Goal: Task Accomplishment & Management: Check status

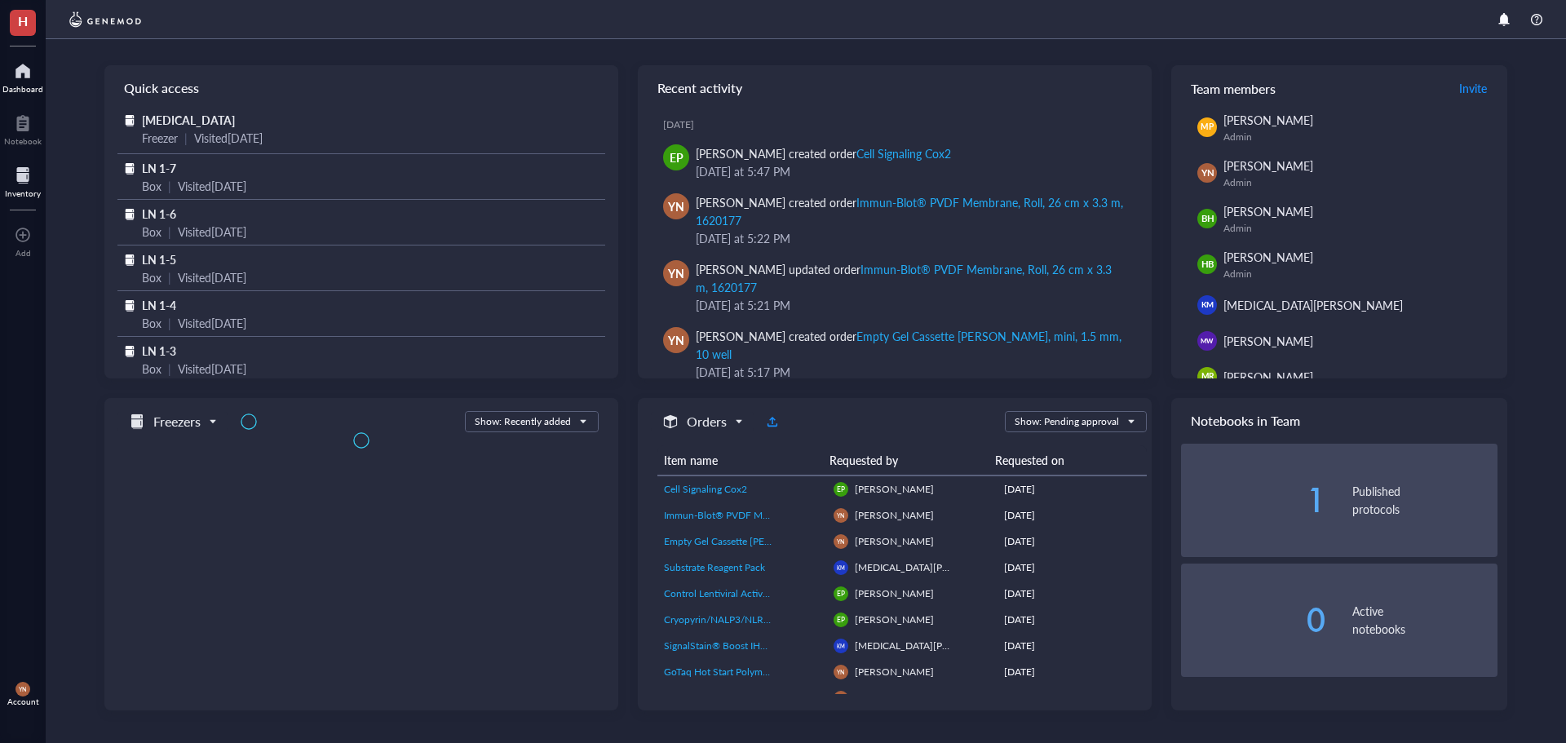
click at [23, 183] on div at bounding box center [23, 175] width 36 height 26
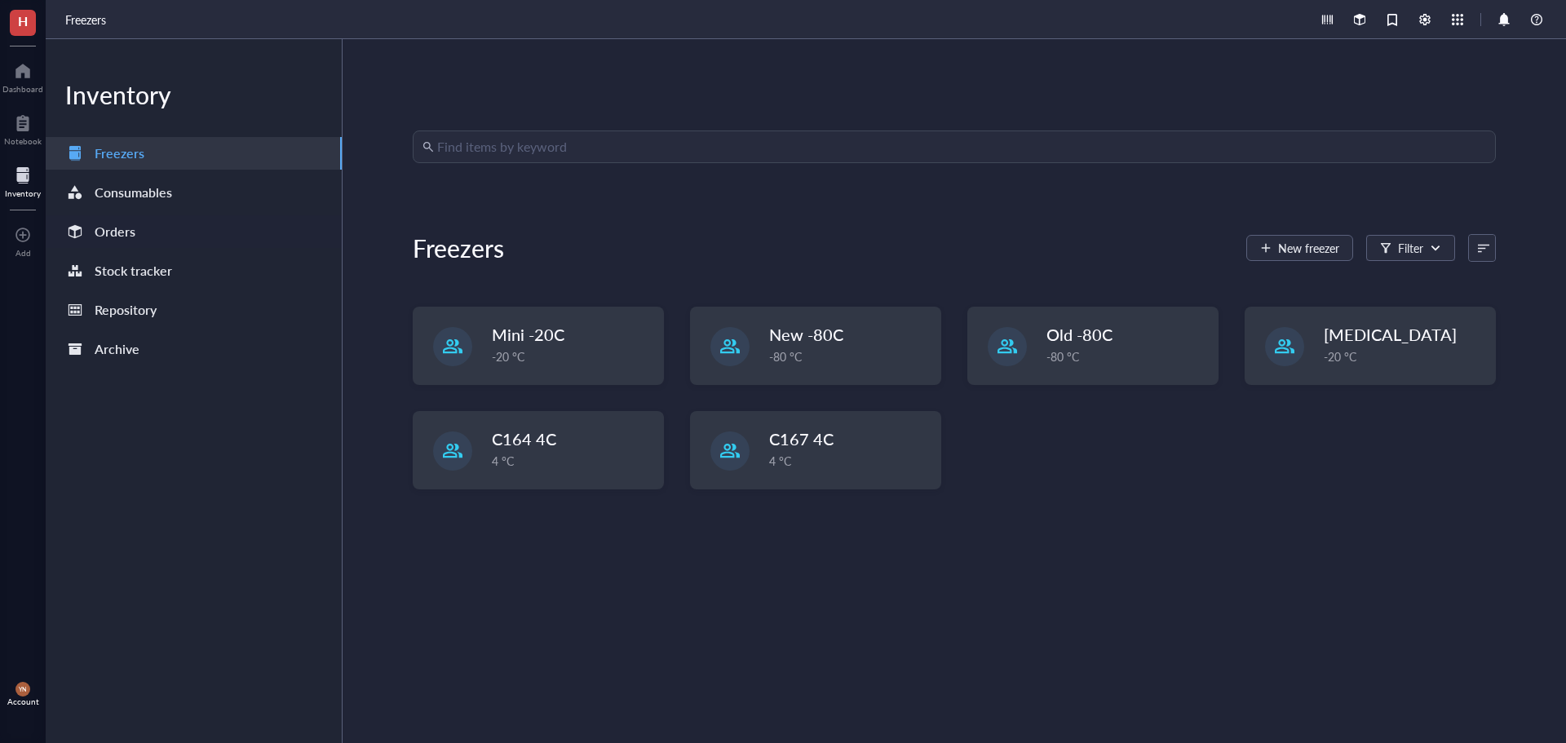
click at [159, 227] on div "Orders" at bounding box center [194, 231] width 296 height 33
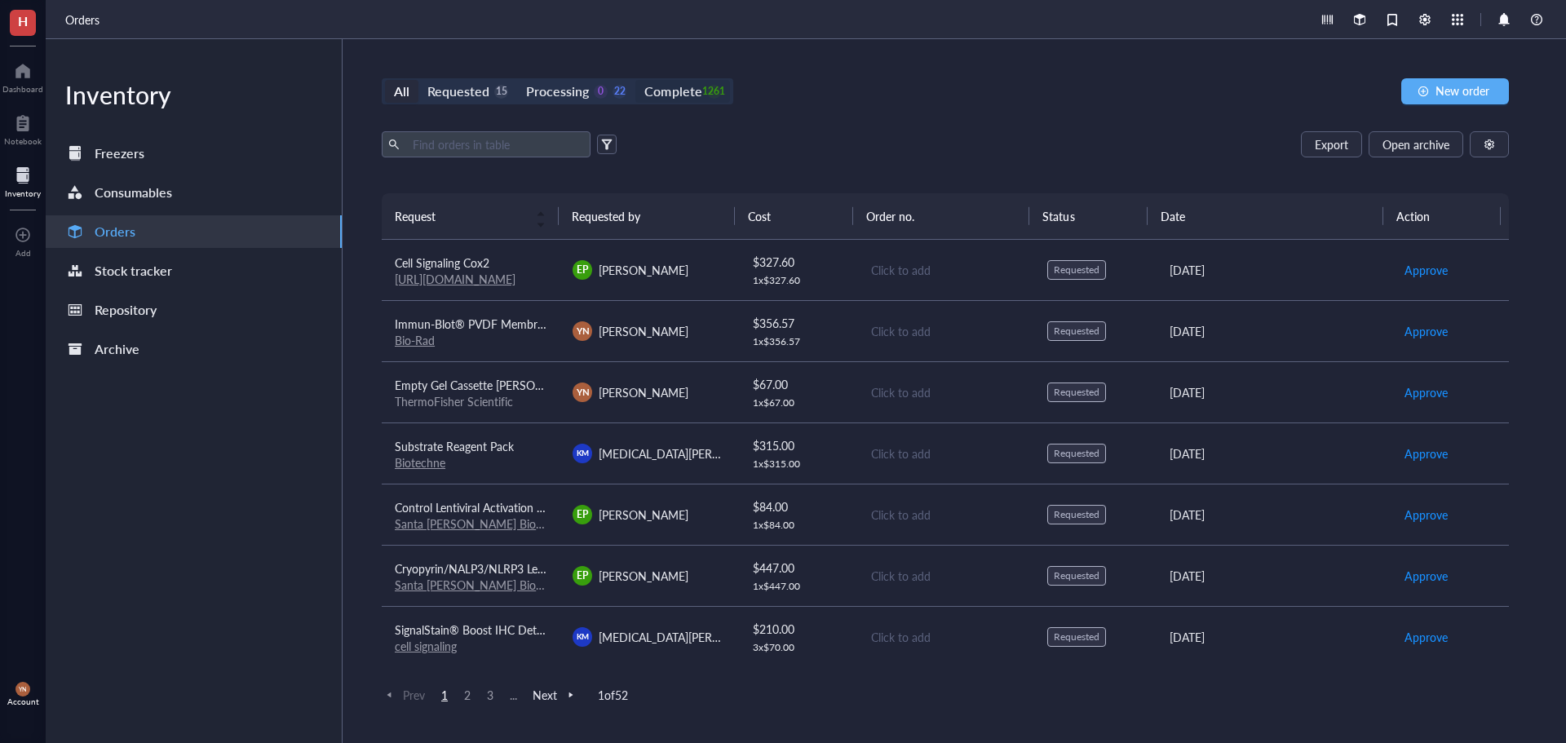
click at [672, 102] on div "Complete" at bounding box center [672, 91] width 57 height 23
click at [635, 80] on input "Complete 1261" at bounding box center [635, 80] width 0 height 0
click at [674, 97] on div "Complete" at bounding box center [672, 91] width 57 height 23
click at [635, 80] on input "Complete 1261" at bounding box center [635, 80] width 0 height 0
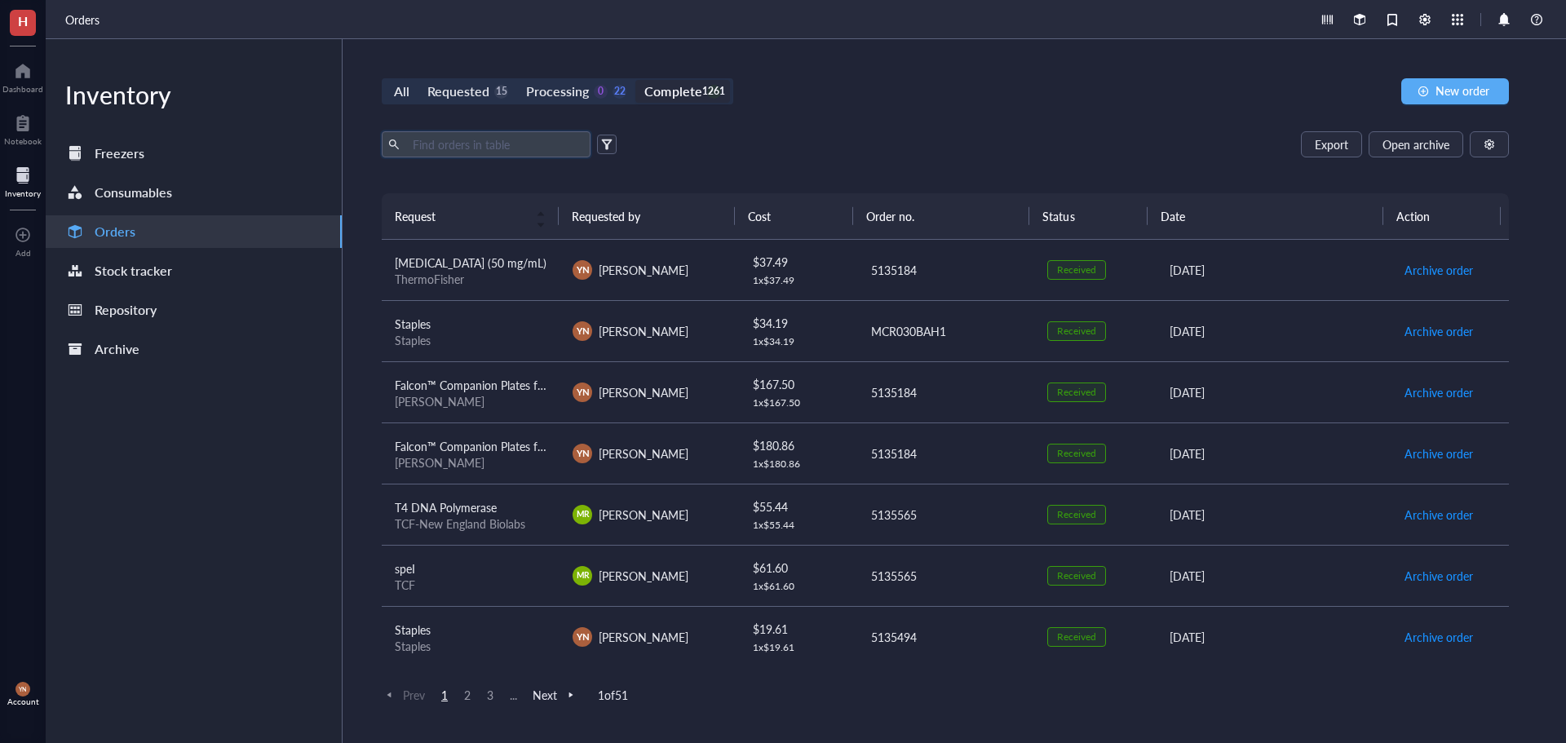
click at [427, 148] on input "text" at bounding box center [495, 144] width 178 height 24
type input "fox"
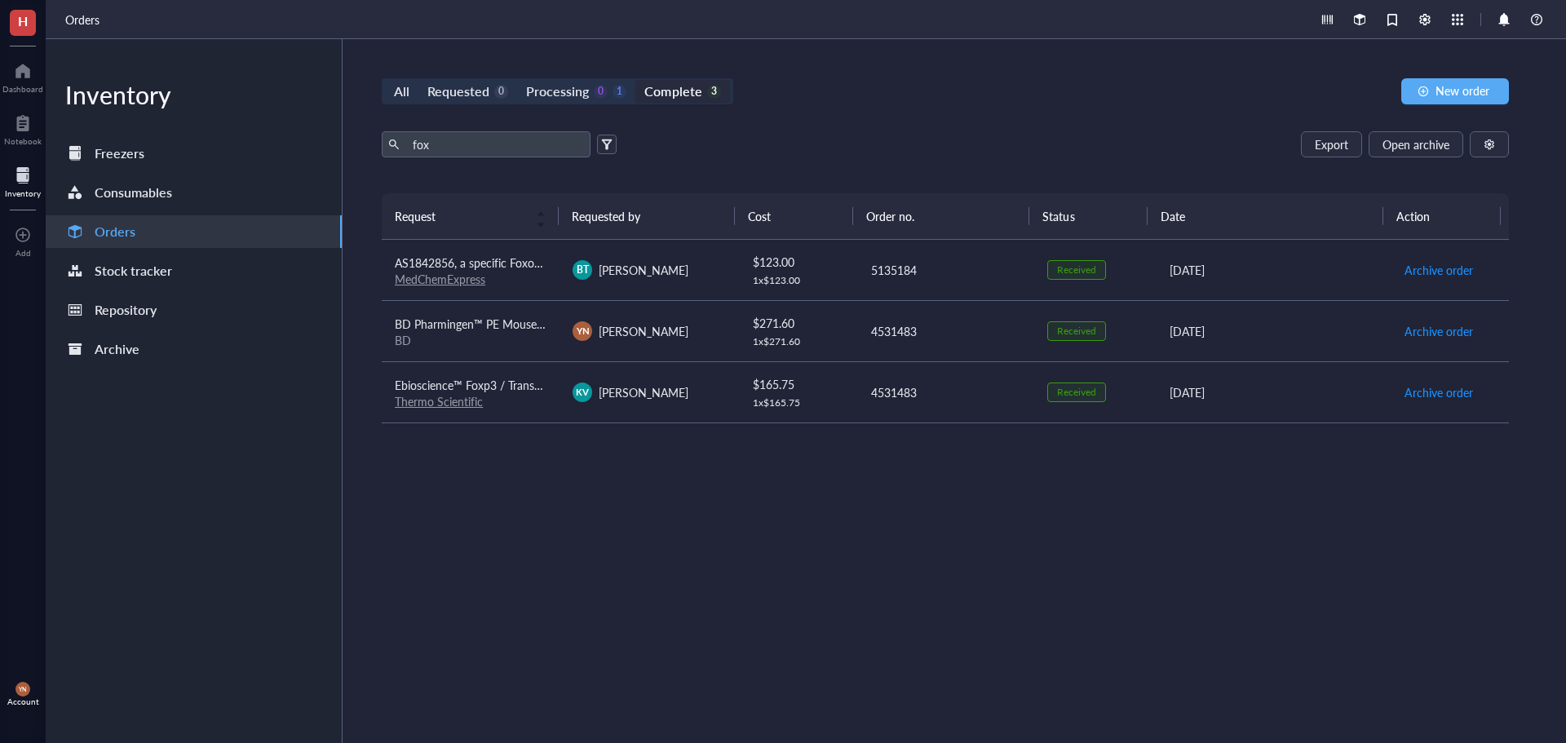
click at [899, 130] on div "All Requested 0 Processing 0 1 Complete 3 New order fox Export Open archive Req…" at bounding box center [945, 391] width 1205 height 704
